Goal: Task Accomplishment & Management: Complete application form

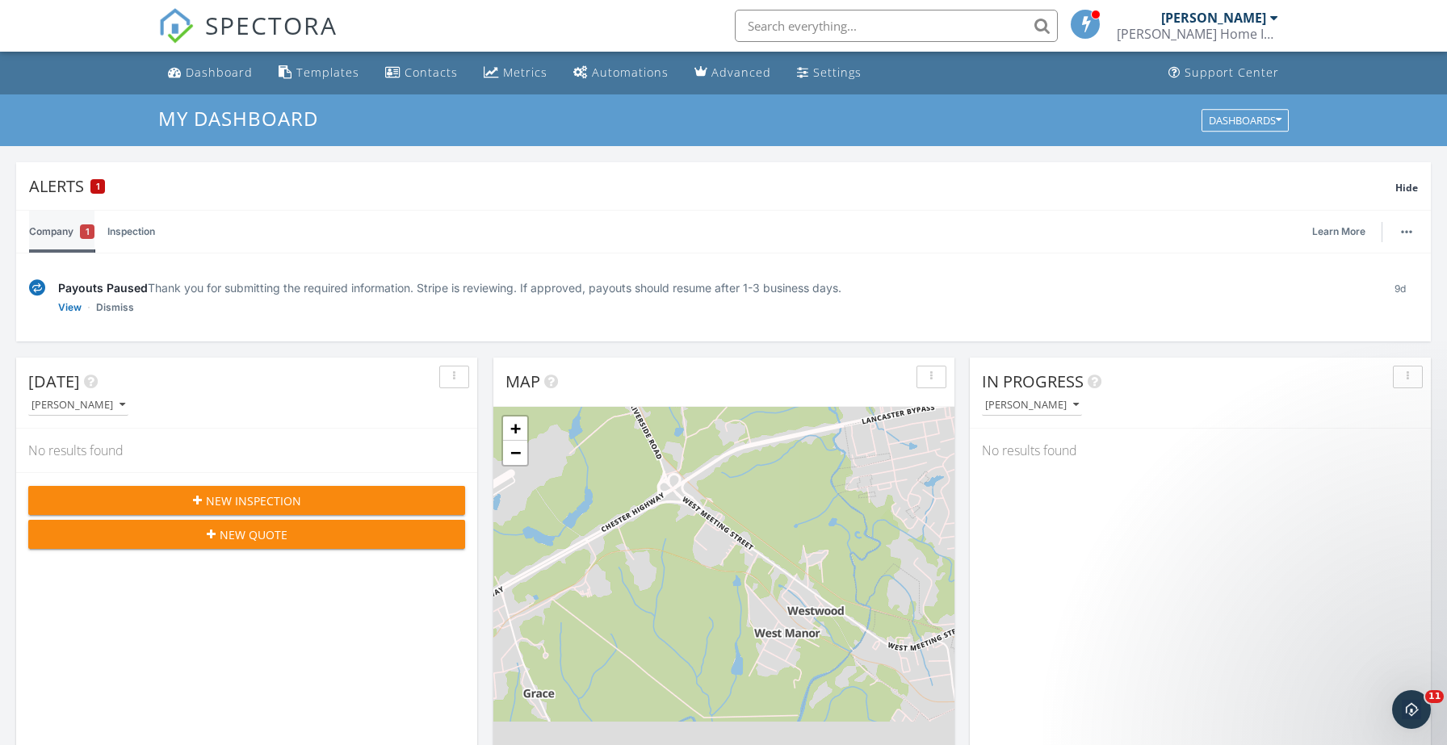
click at [69, 232] on link "Company 1" at bounding box center [61, 232] width 65 height 42
click at [69, 312] on link "View" at bounding box center [69, 308] width 23 height 16
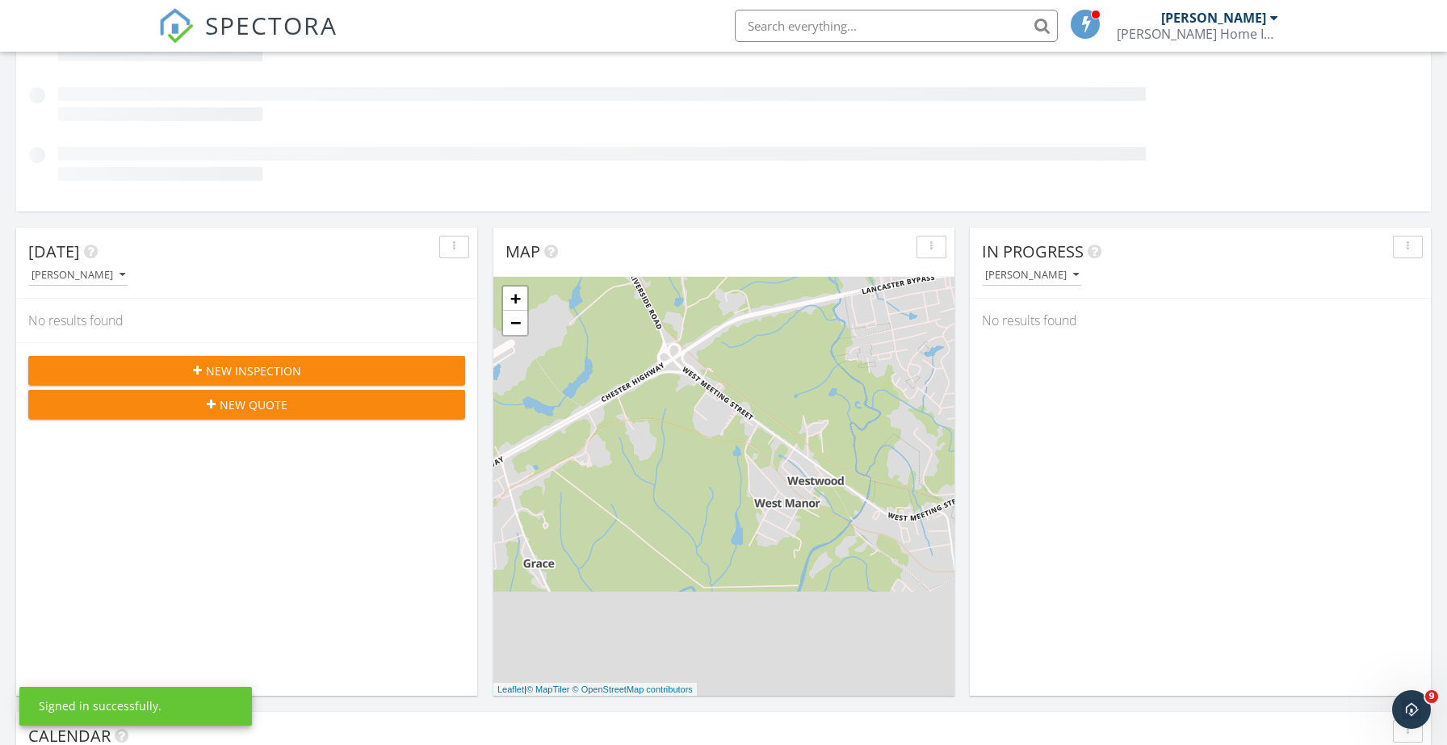
scroll to position [256, 0]
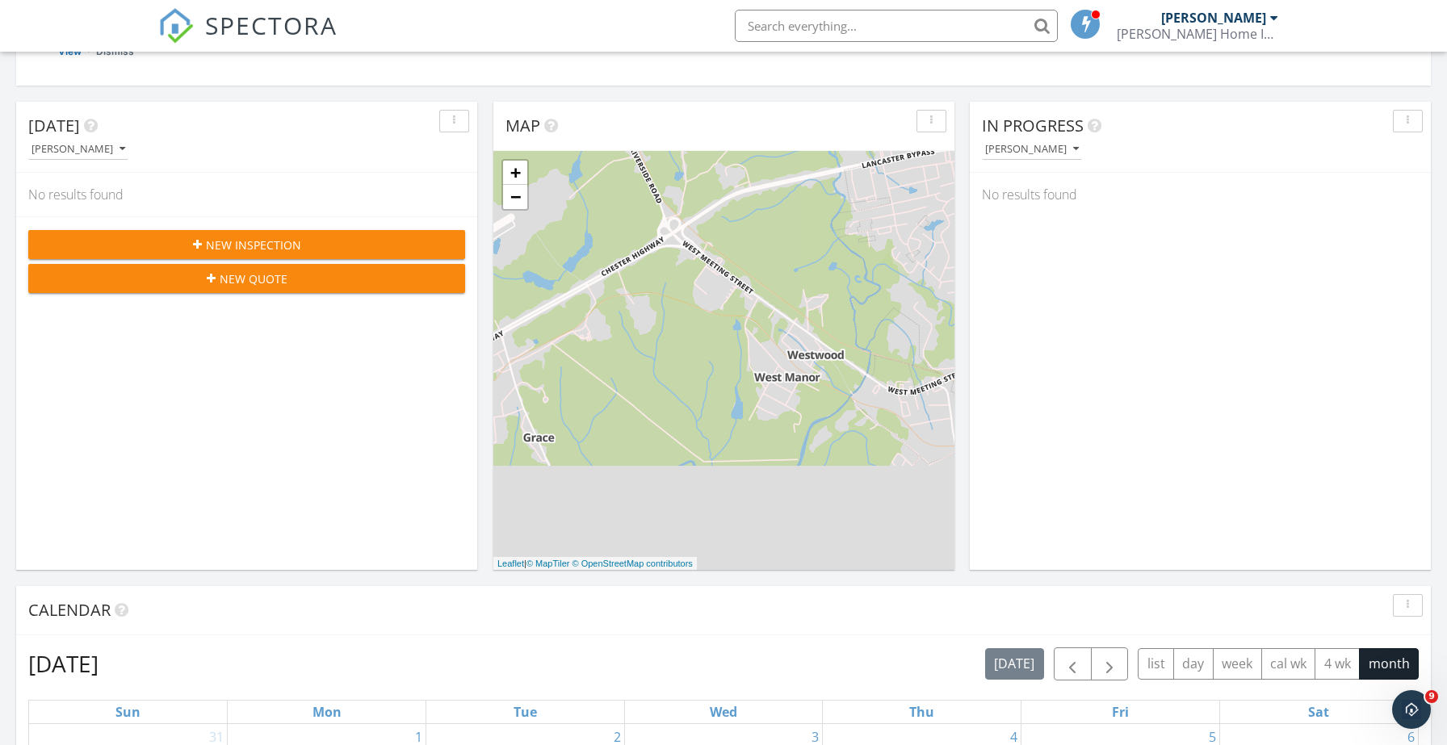
click at [249, 370] on div "Today Tyler Watts No results found New Inspection New Quote" at bounding box center [246, 336] width 461 height 468
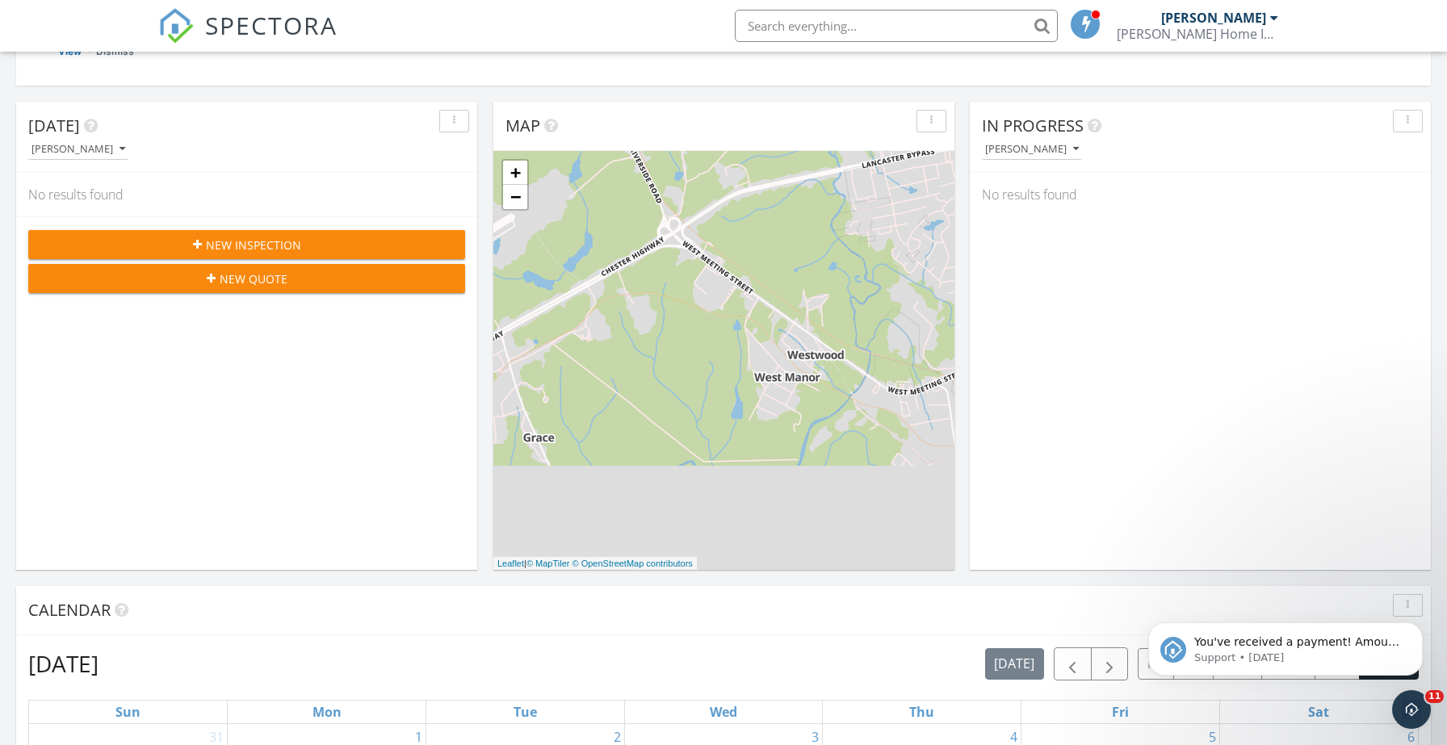
scroll to position [0, 0]
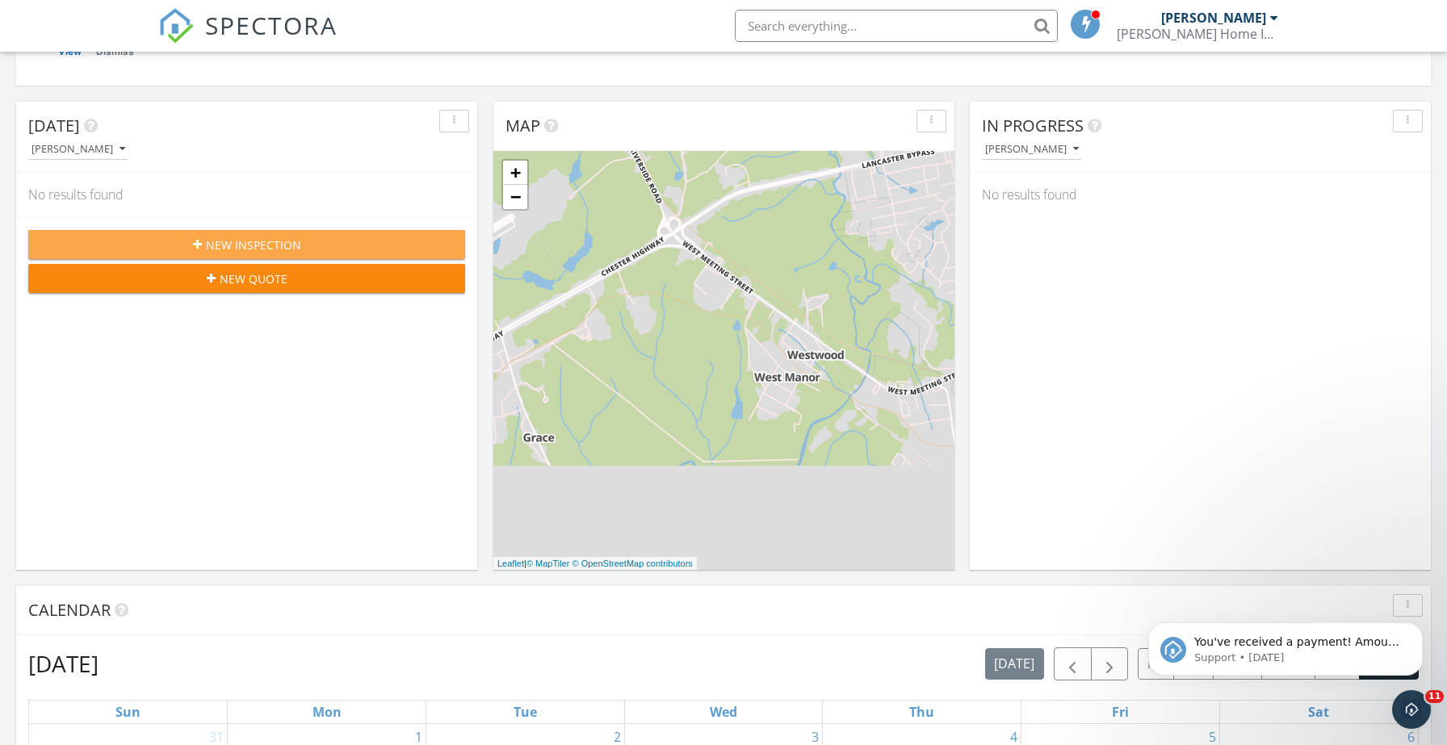
click at [244, 237] on span "New Inspection" at bounding box center [253, 245] width 95 height 17
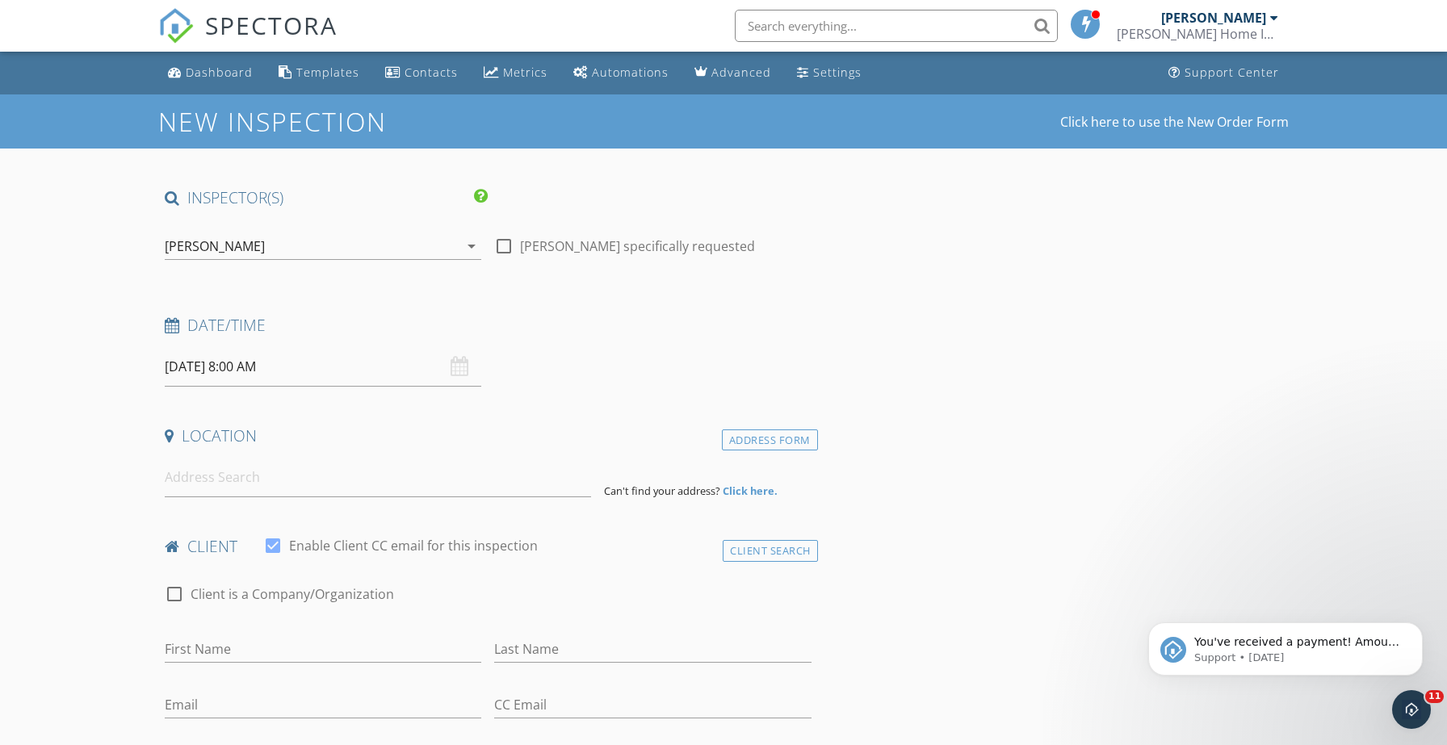
click at [500, 245] on div at bounding box center [503, 245] width 27 height 27
checkbox input "true"
click at [196, 482] on input at bounding box center [378, 478] width 426 height 40
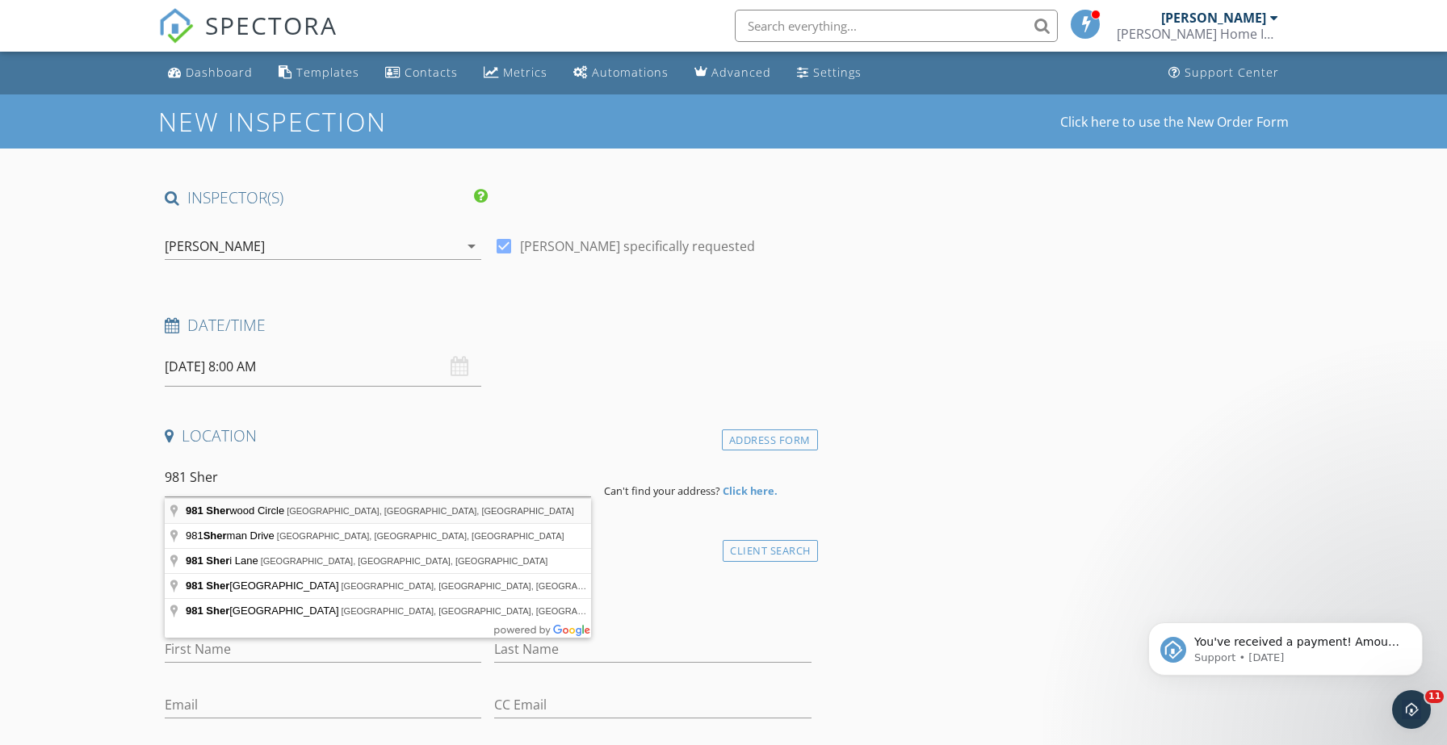
type input "[STREET_ADDRESS]"
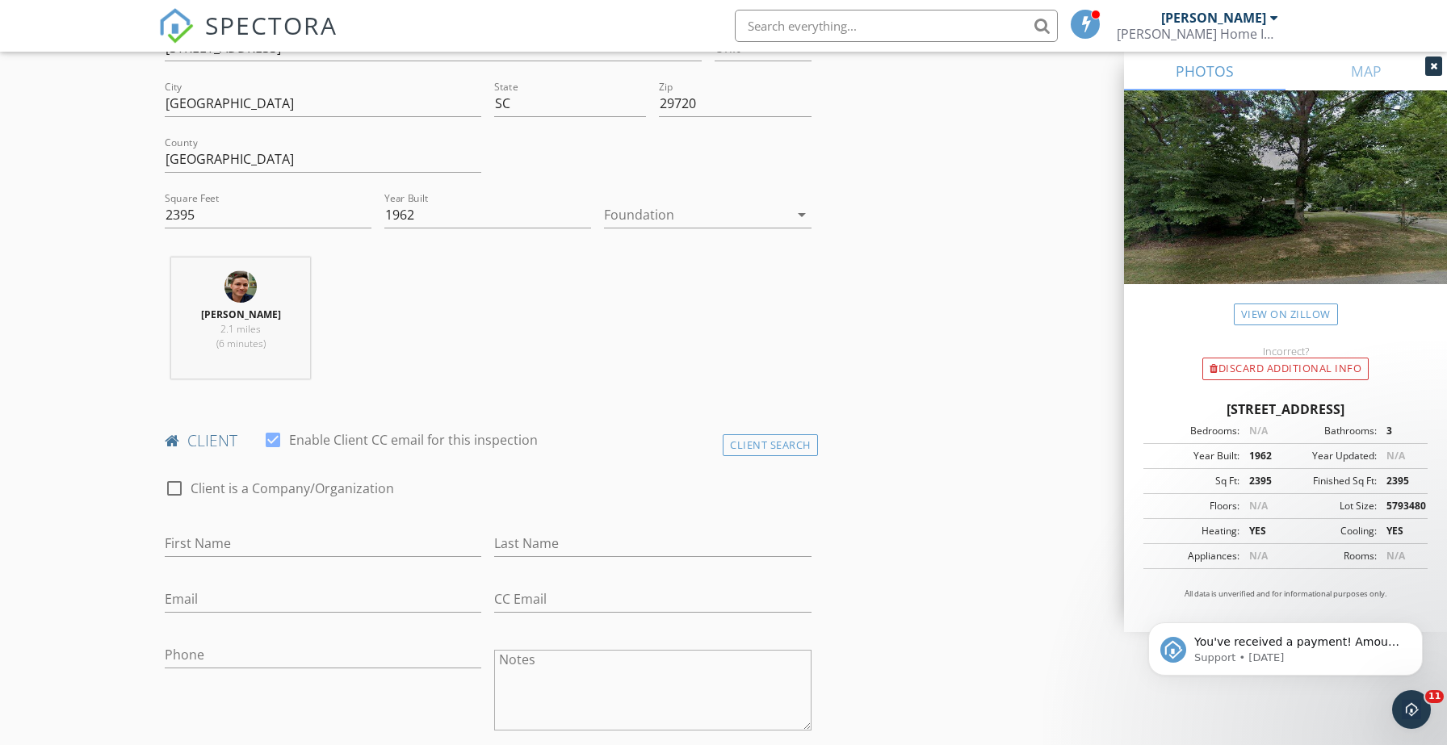
scroll to position [438, 0]
click at [221, 540] on input "First Name" at bounding box center [323, 542] width 316 height 27
type input "[PERSON_NAME]"
type input "Outlaw"
click at [193, 598] on input "Email" at bounding box center [323, 597] width 316 height 27
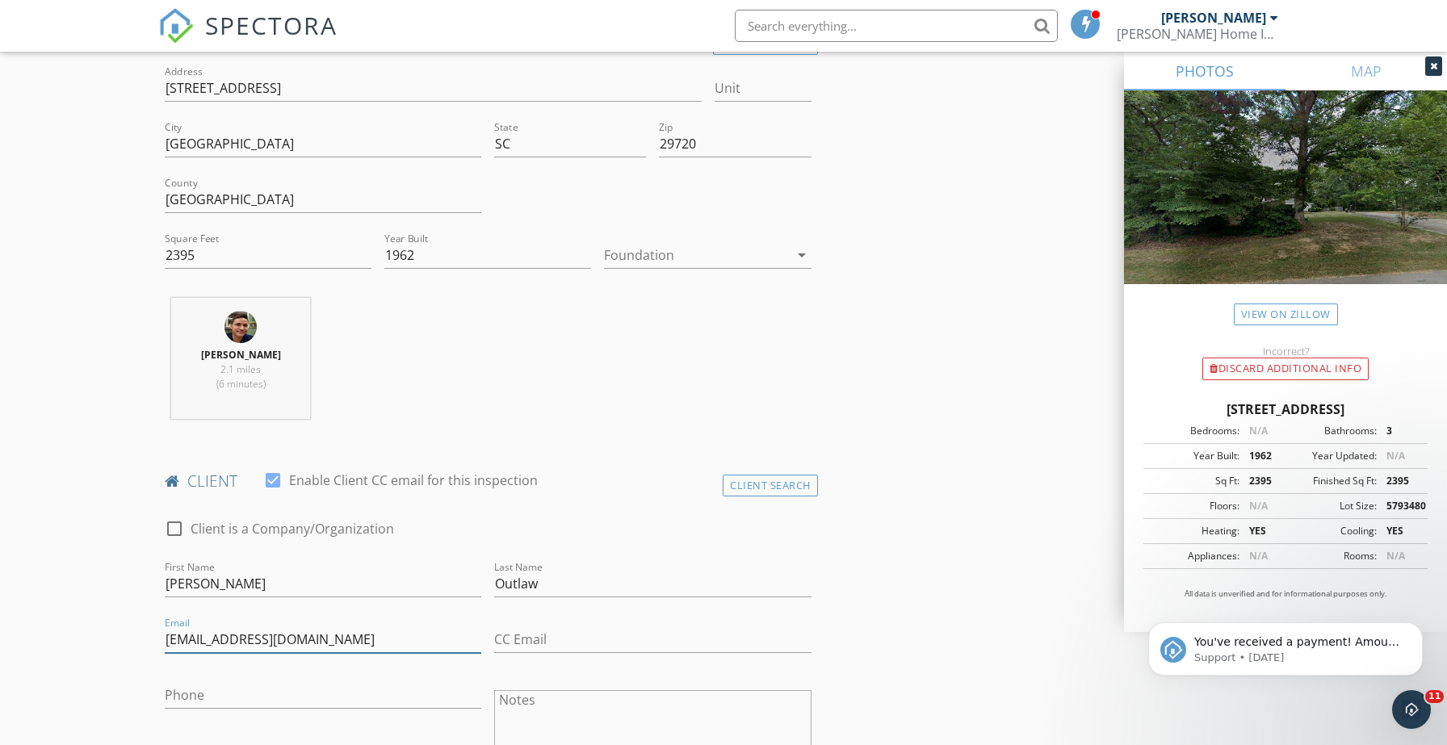
scroll to position [392, 0]
type input "[EMAIL_ADDRESS][DOMAIN_NAME]"
click at [554, 643] on input "CC Email" at bounding box center [652, 643] width 316 height 27
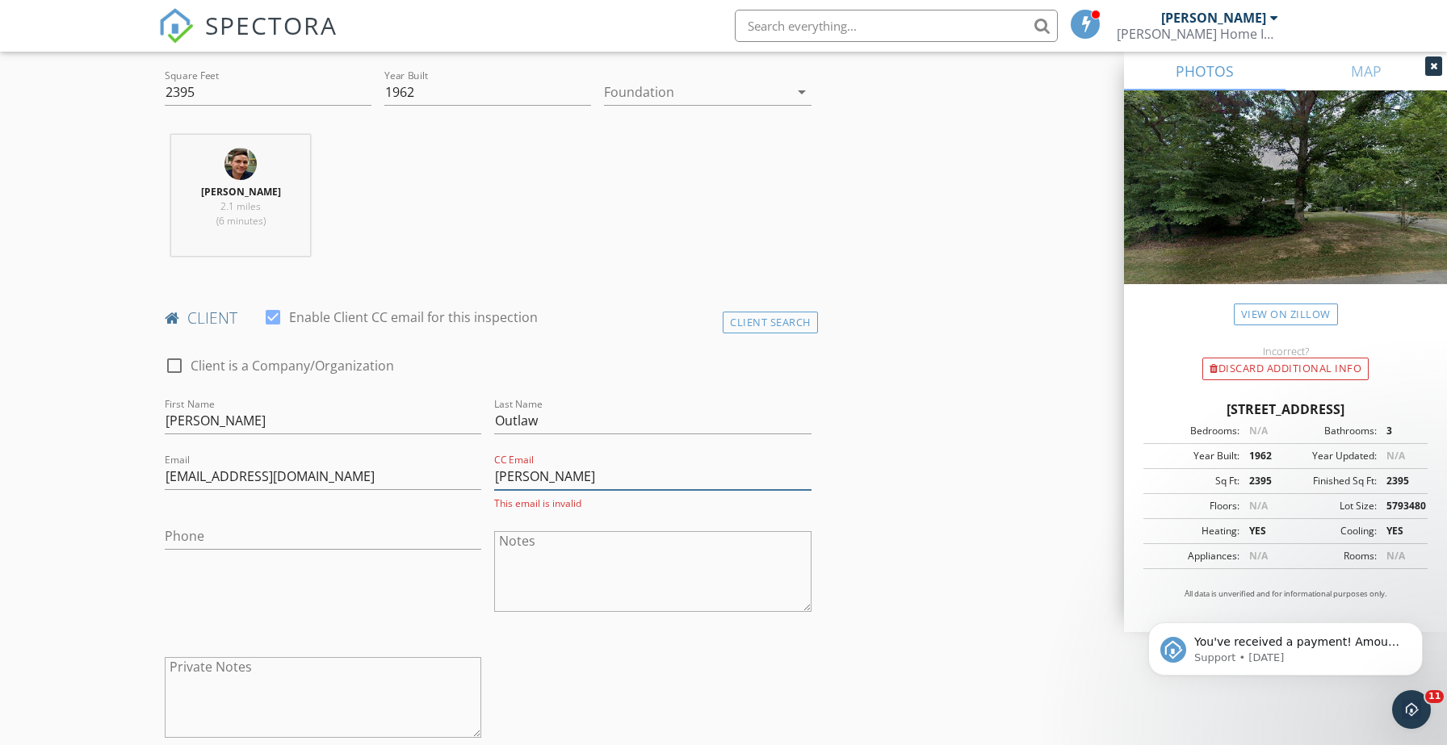
scroll to position [599, 0]
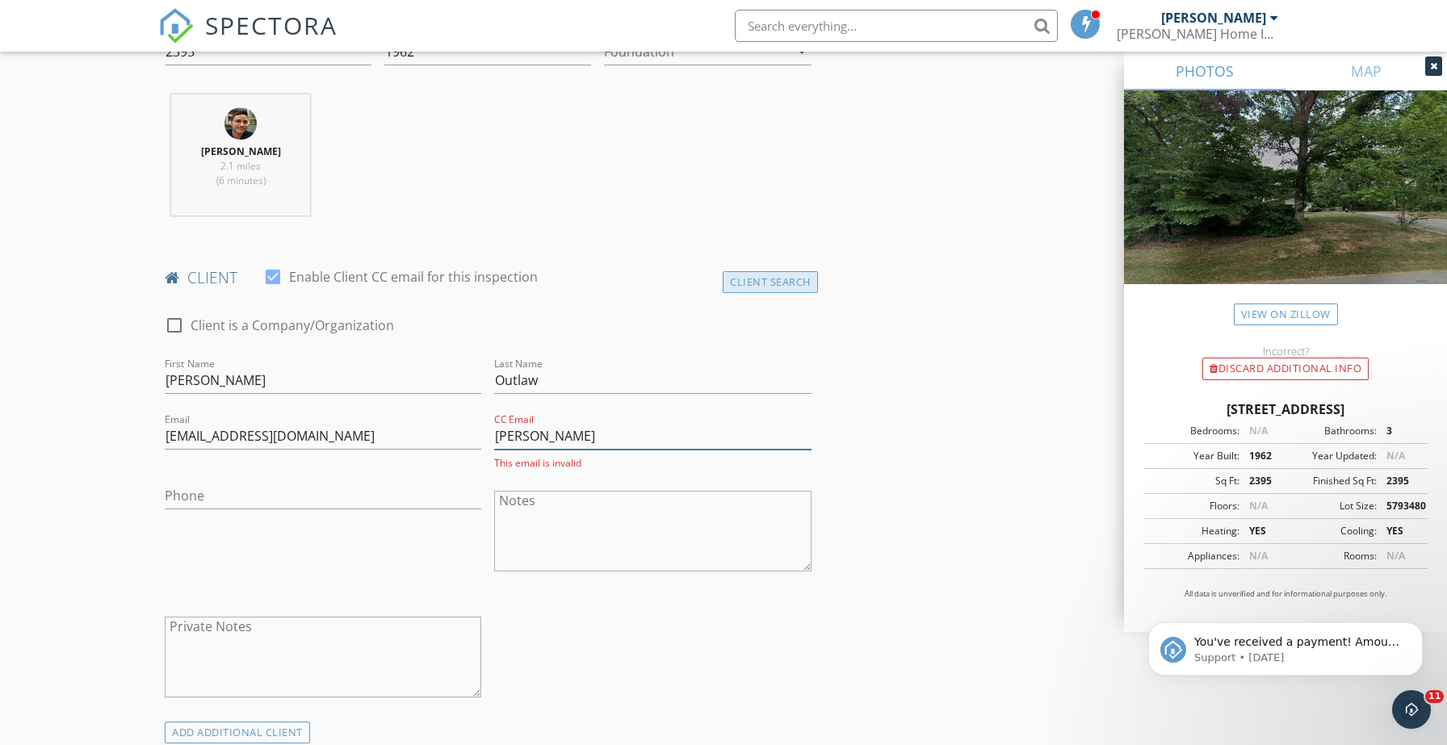
type input "[PERSON_NAME]"
click at [743, 277] on div "Client Search" at bounding box center [770, 282] width 95 height 22
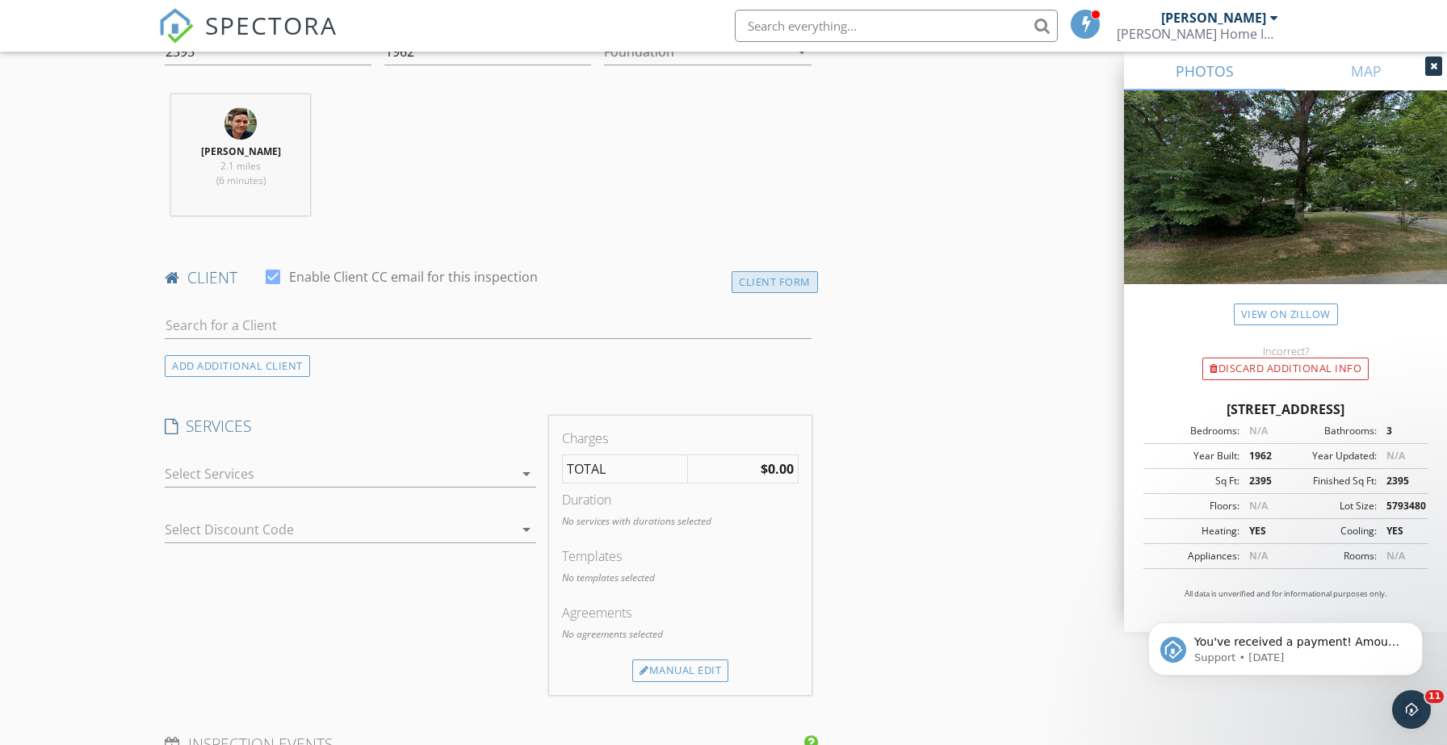
click at [773, 285] on div "Client Form" at bounding box center [774, 282] width 86 height 22
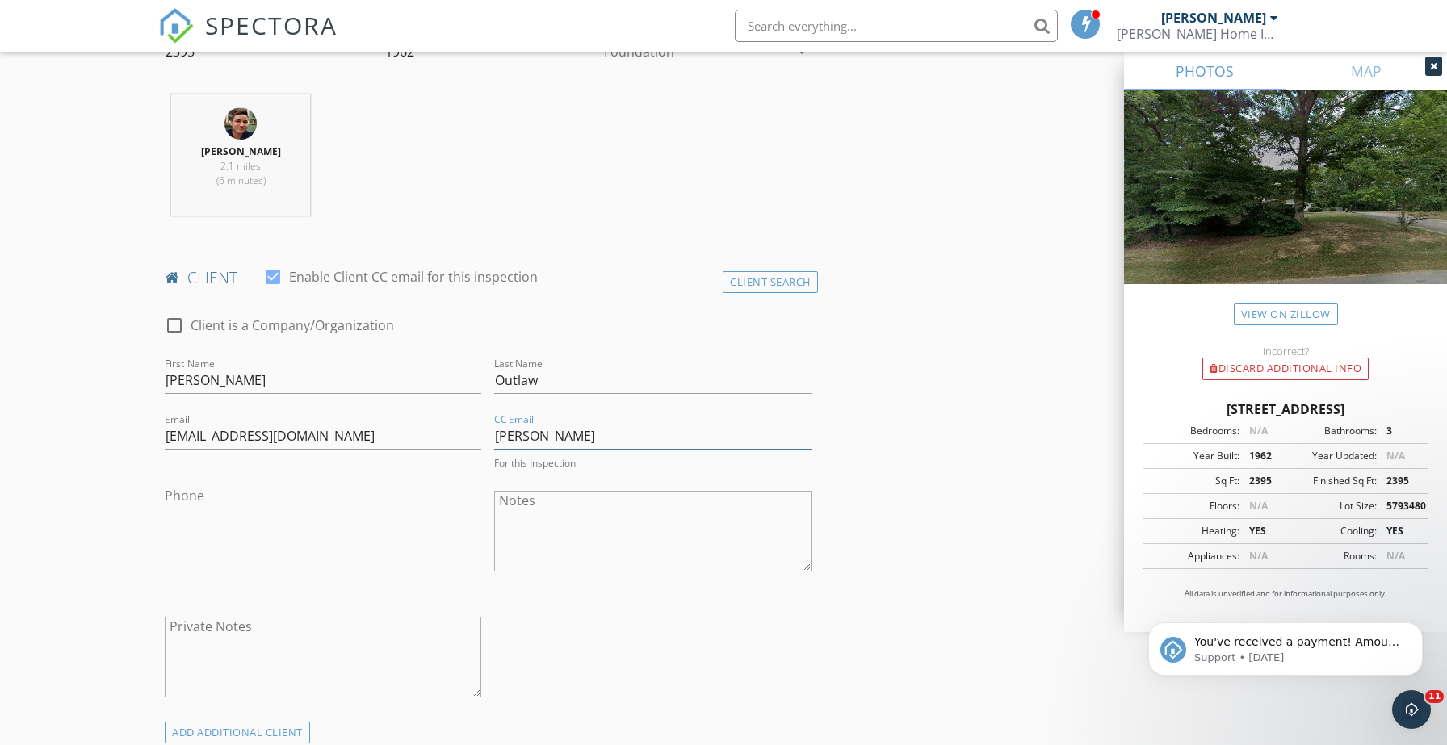
click at [580, 443] on input "[PERSON_NAME]" at bounding box center [652, 436] width 316 height 27
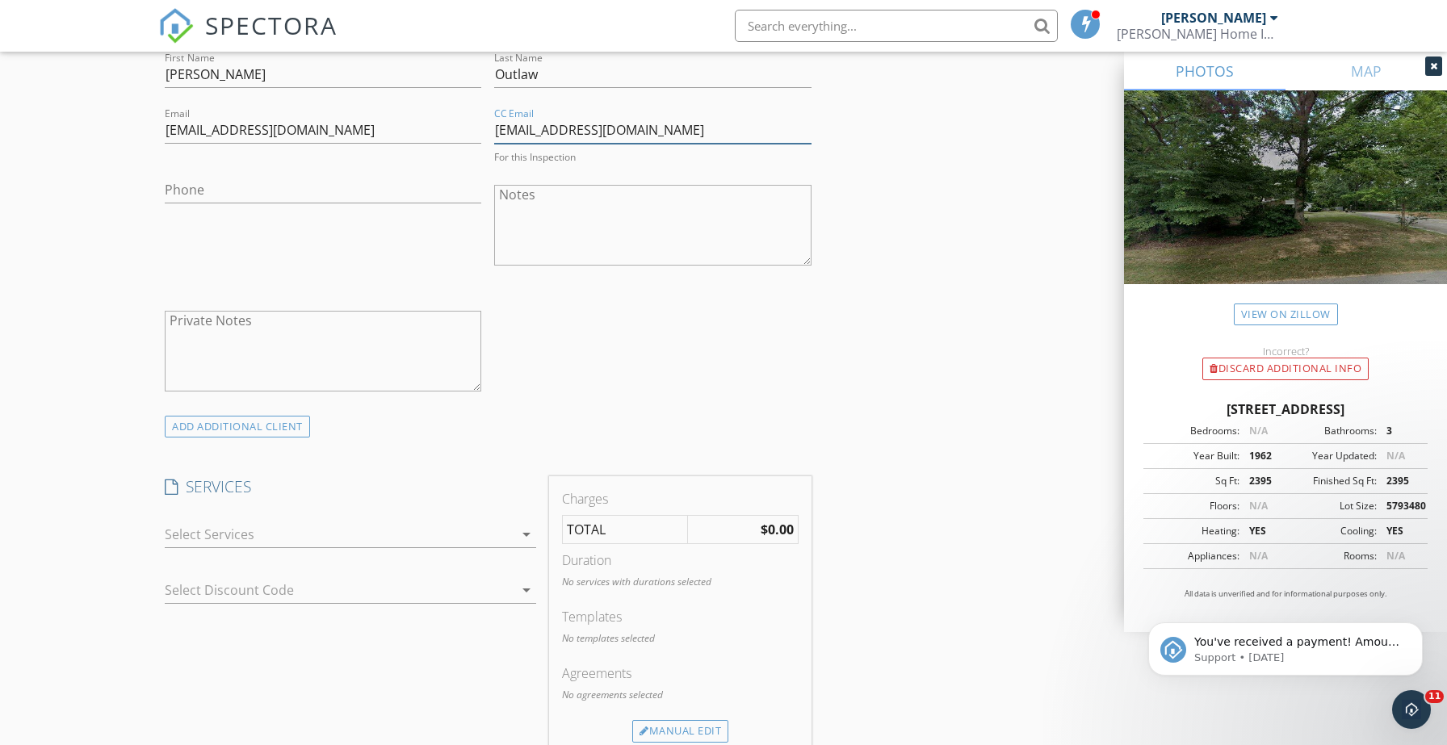
scroll to position [908, 0]
type input "[EMAIL_ADDRESS][DOMAIN_NAME]"
click at [506, 534] on div at bounding box center [339, 531] width 349 height 26
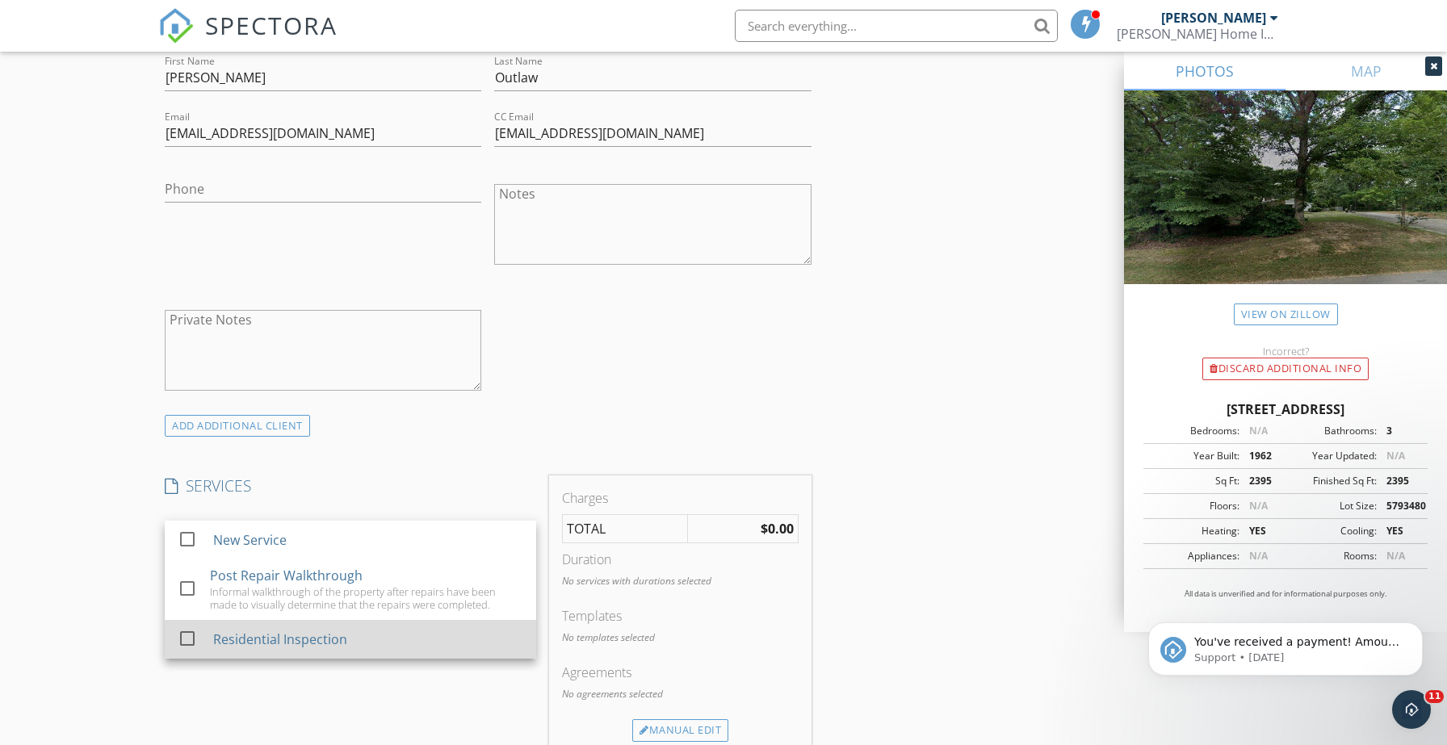
click at [412, 647] on div "Residential Inspection" at bounding box center [368, 639] width 310 height 32
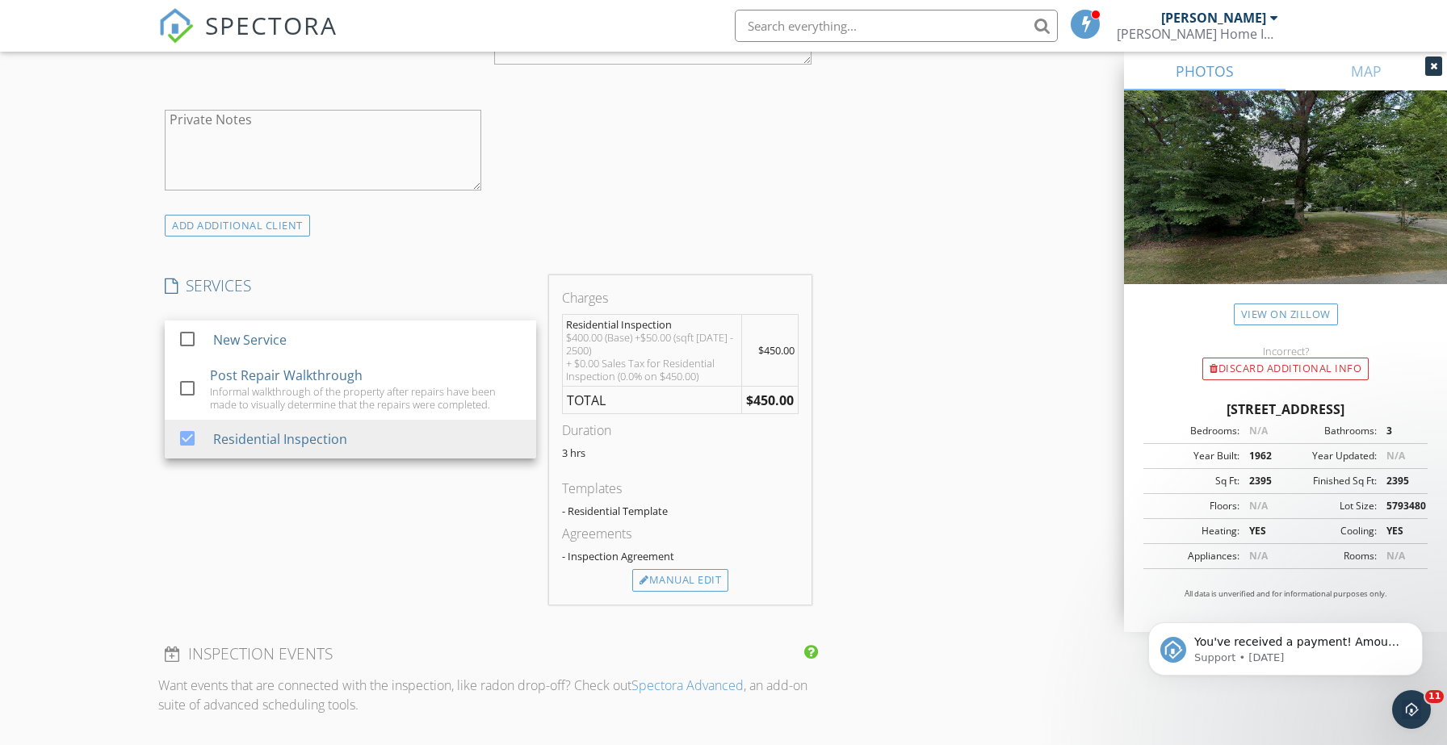
scroll to position [1103, 0]
click at [676, 580] on div "Manual Edit" at bounding box center [680, 579] width 96 height 23
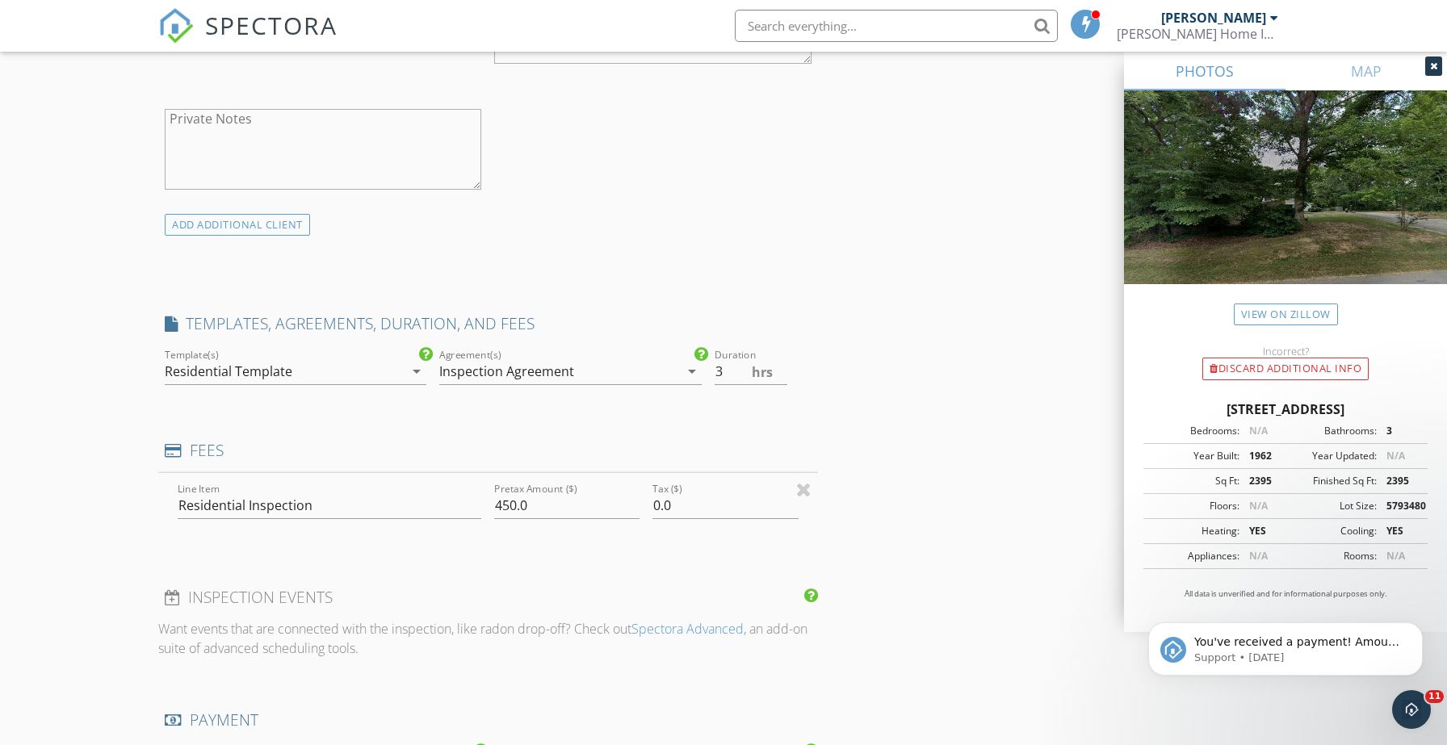
type input "0"
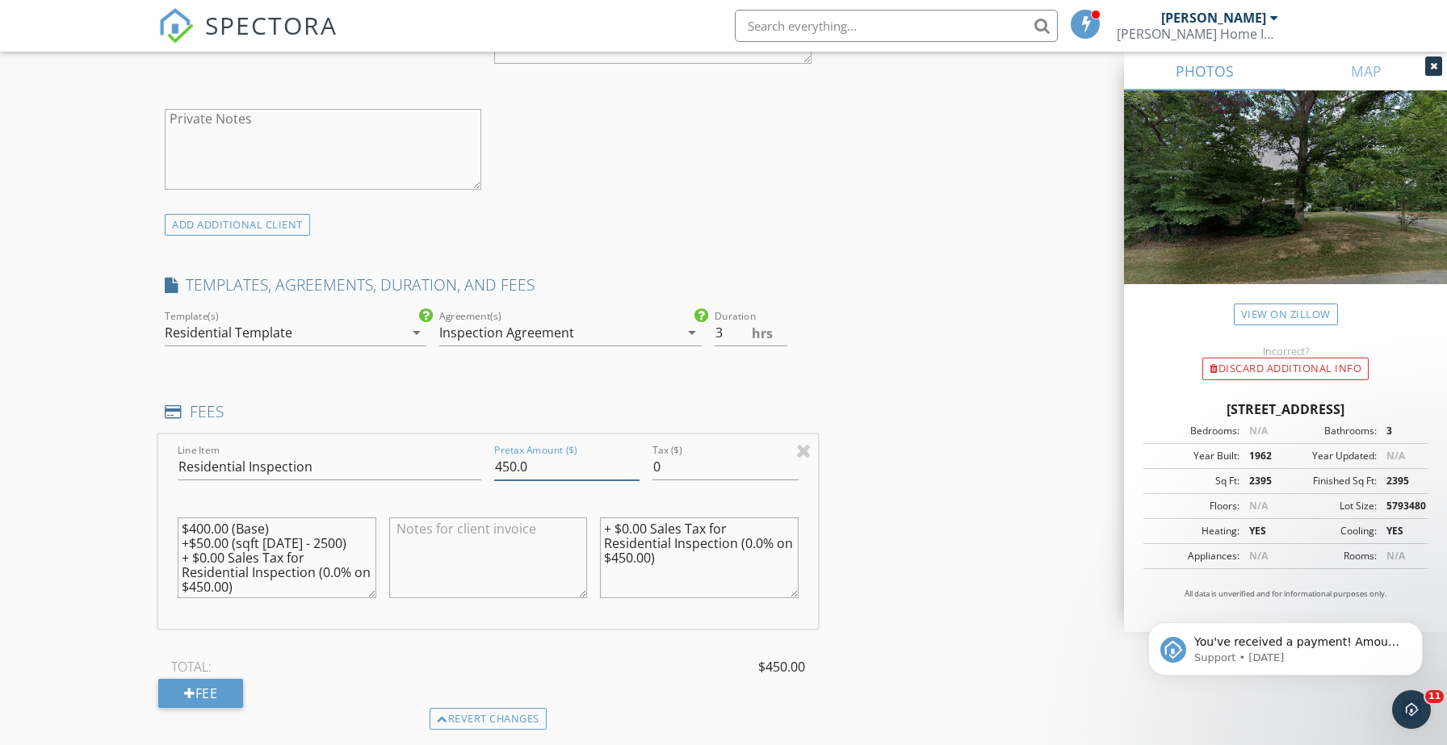
click at [513, 461] on input "450.0" at bounding box center [566, 467] width 145 height 27
drag, startPoint x: 239, startPoint y: 601, endPoint x: 133, endPoint y: 479, distance: 162.0
click at [133, 479] on div "New Inspection Click here to use the New Order Form INSPECTOR(S) check_box [PER…" at bounding box center [723, 535] width 1447 height 3081
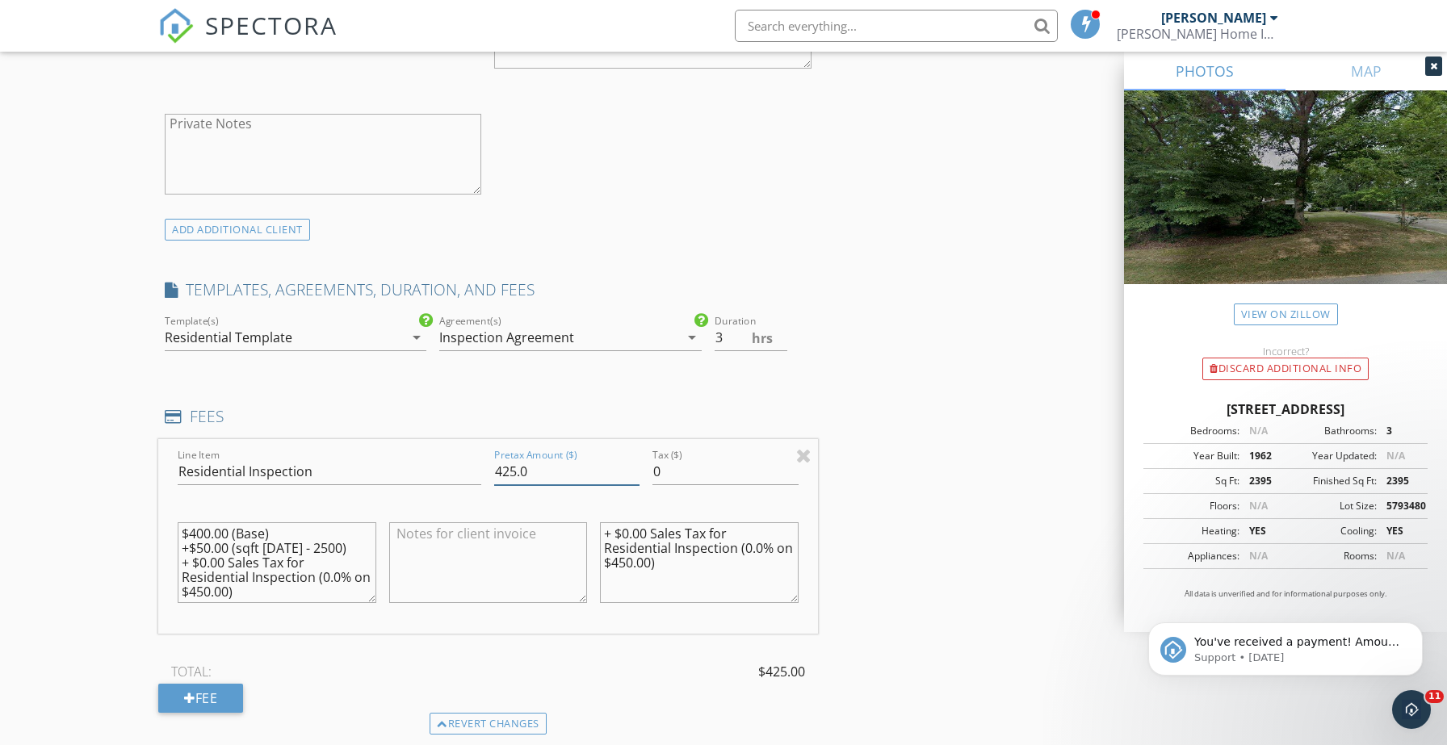
type input "425.0"
drag, startPoint x: 237, startPoint y: 594, endPoint x: 121, endPoint y: 507, distance: 145.3
click at [121, 507] on div "New Inspection Click here to use the New Order Form INSPECTOR(S) check_box [PER…" at bounding box center [723, 537] width 1447 height 3081
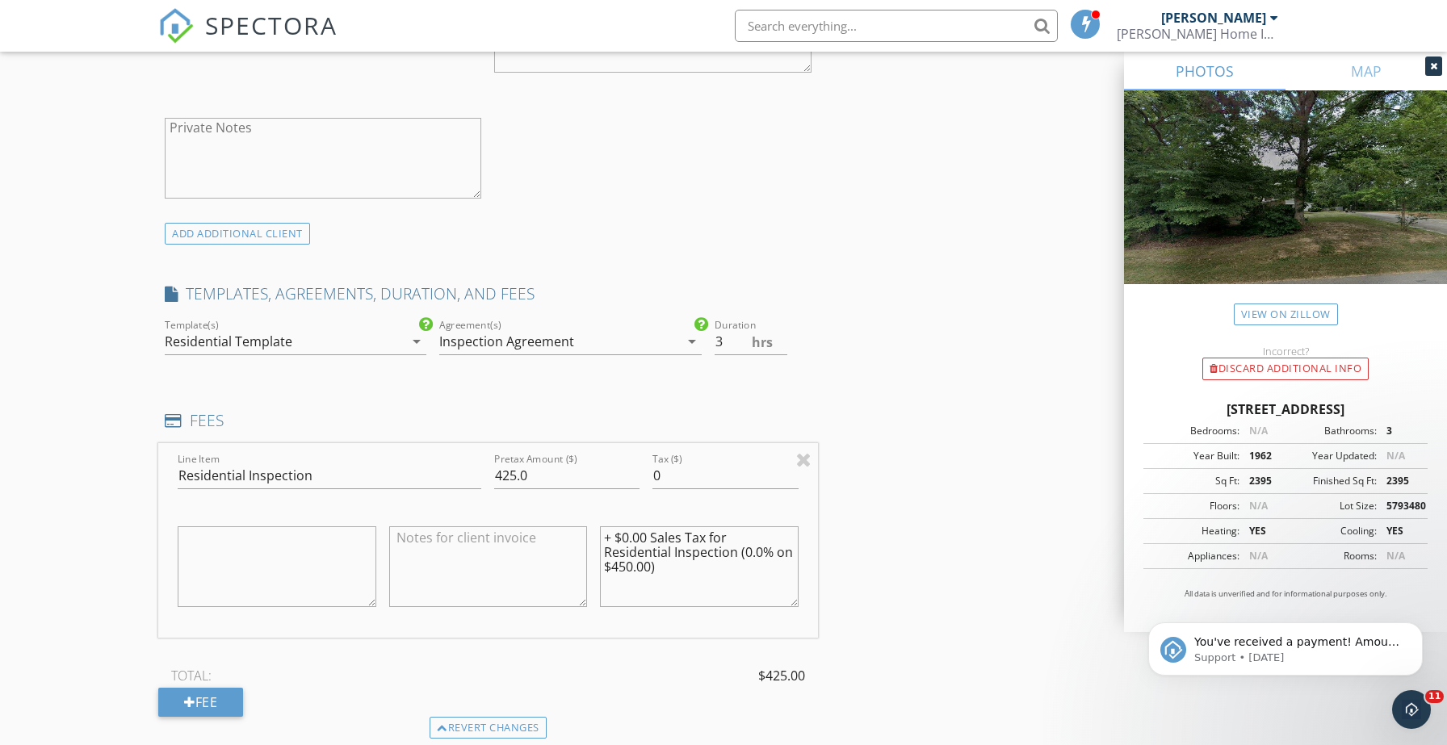
drag, startPoint x: 636, startPoint y: 564, endPoint x: 518, endPoint y: 514, distance: 128.1
click at [518, 514] on div "Line Item Residential Inspection Pretax Amount ($) 425.0 Tax ($) 0 + $0.00 Sale…" at bounding box center [488, 540] width 660 height 195
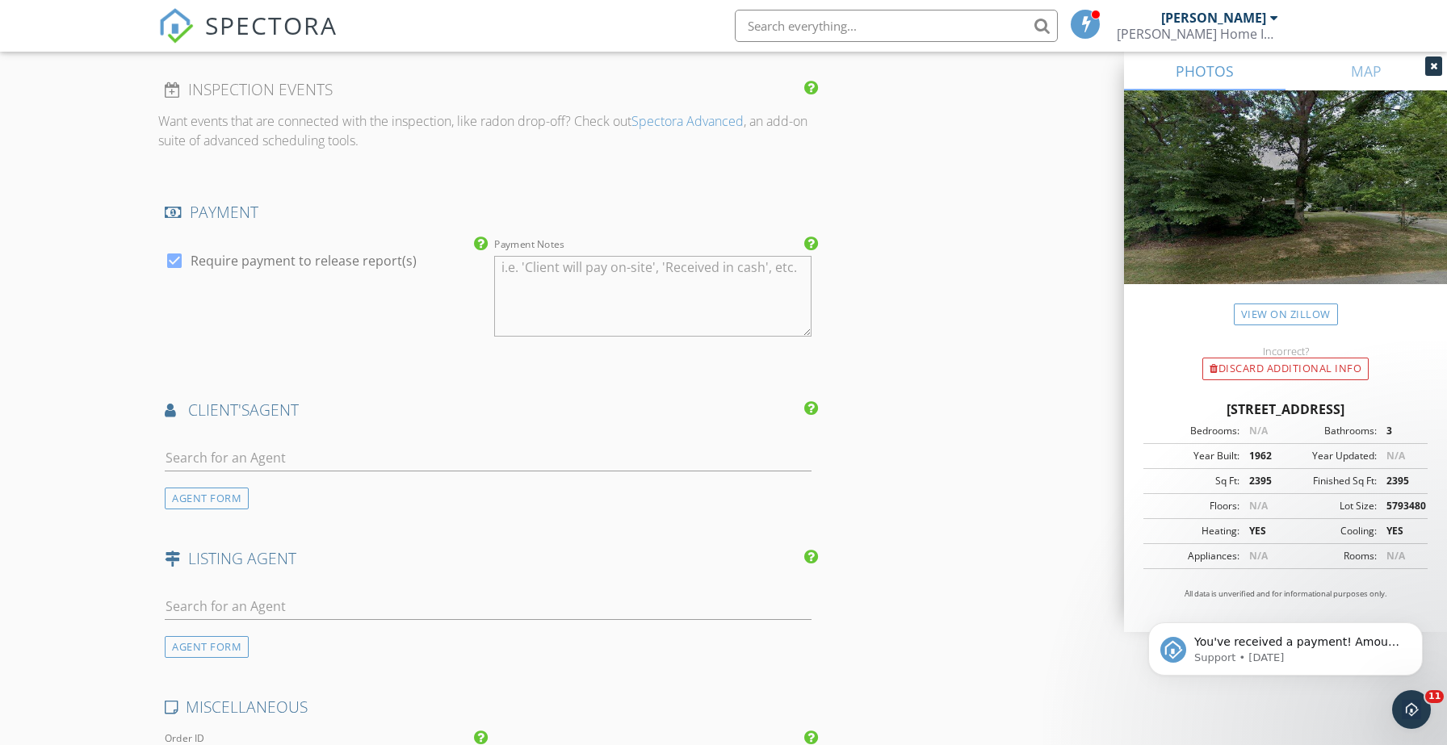
scroll to position [1793, 0]
click at [237, 446] on input "text" at bounding box center [488, 457] width 647 height 27
type input "[PERSON_NAME]"
click at [221, 492] on div "[PERSON_NAME]" at bounding box center [261, 492] width 100 height 19
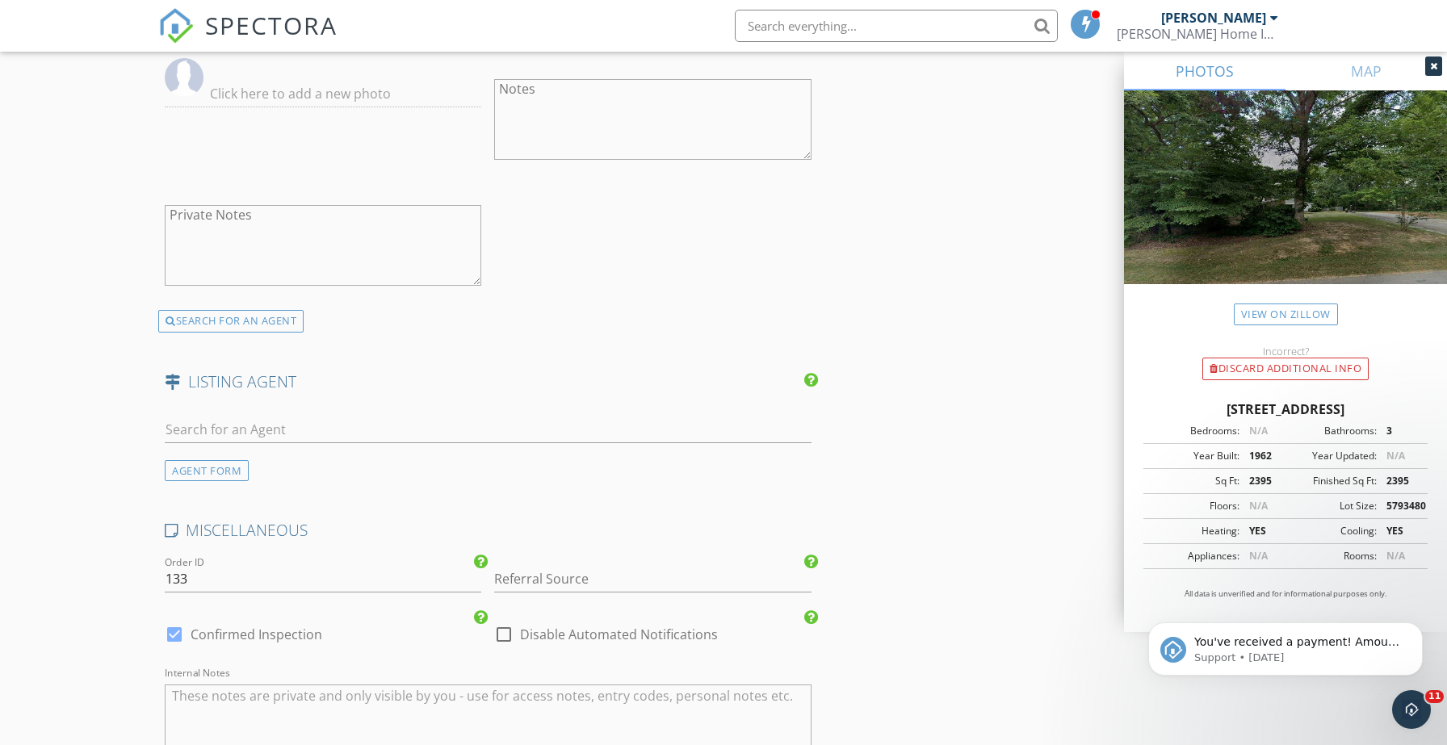
scroll to position [2337, 0]
click at [326, 435] on input "text" at bounding box center [488, 429] width 647 height 27
type input "s"
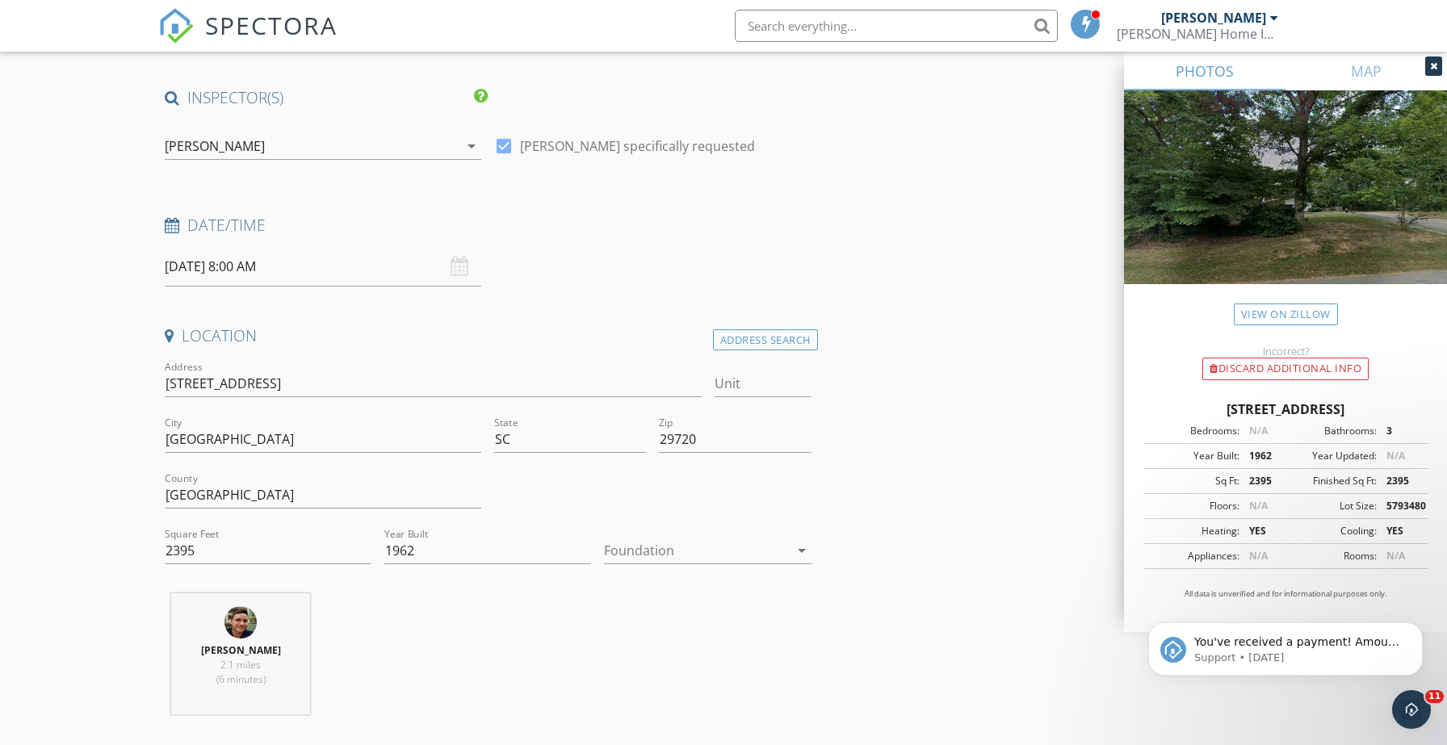
scroll to position [0, 0]
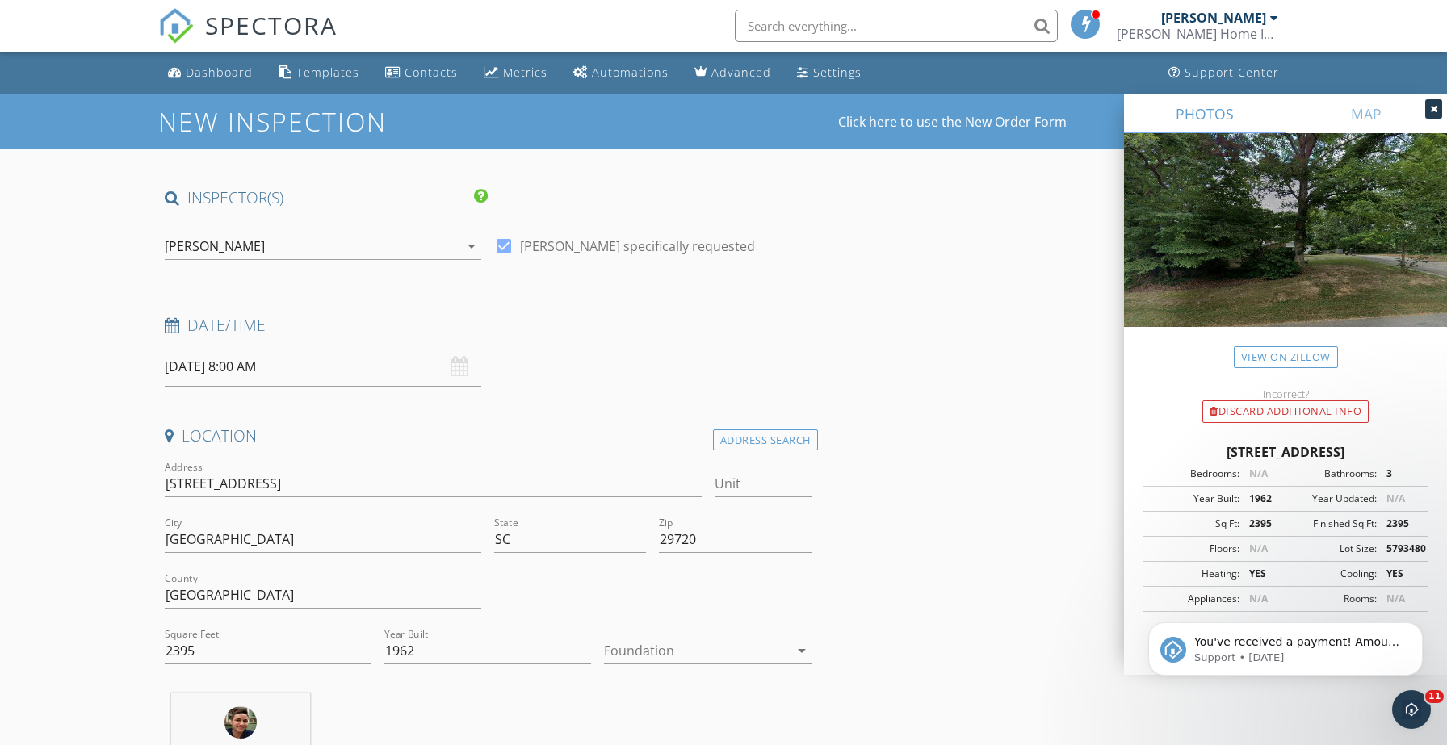
type input "[PERSON_NAME]"
